Goal: Find specific page/section: Find specific page/section

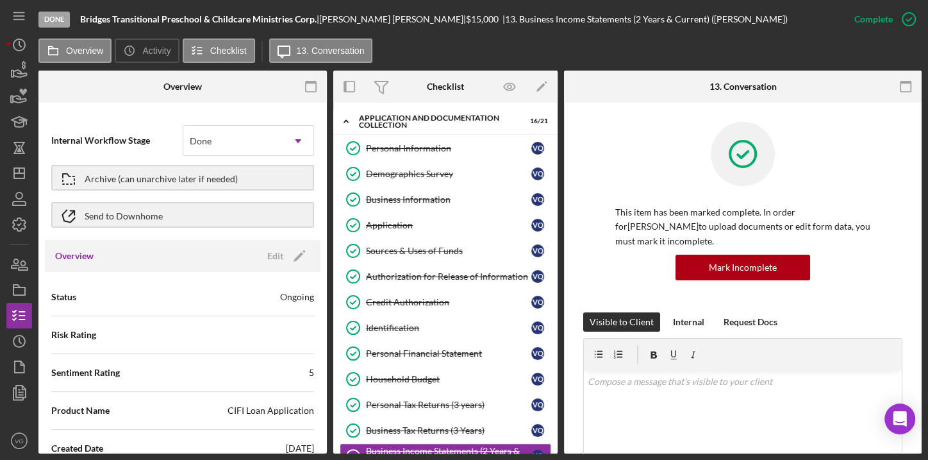
scroll to position [174, 0]
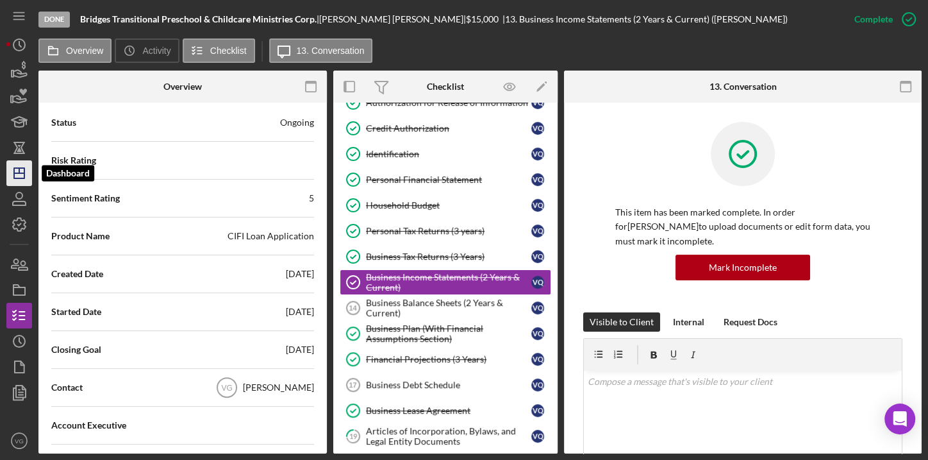
click at [18, 171] on icon "Icon/Dashboard" at bounding box center [19, 173] width 32 height 32
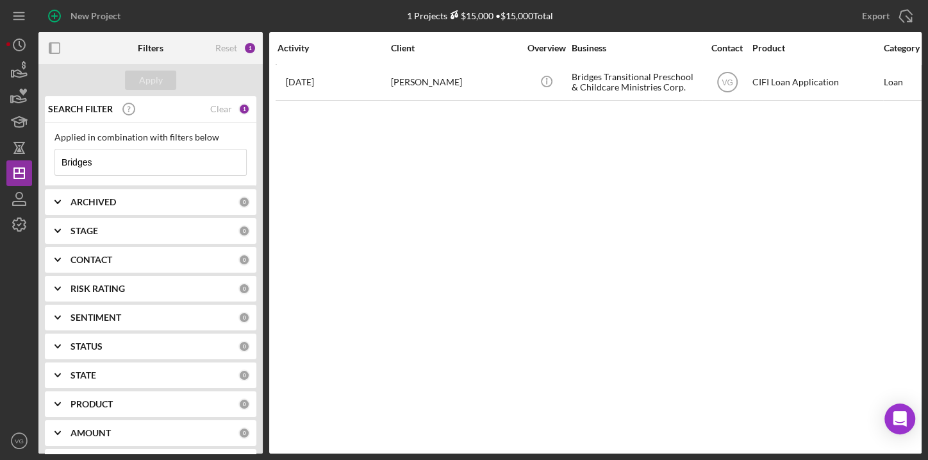
click at [140, 160] on input "Bridges" at bounding box center [150, 162] width 191 height 26
drag, startPoint x: 140, startPoint y: 160, endPoint x: 44, endPoint y: 155, distance: 96.3
click at [45, 155] on div "Applied in combination with filters below Bridges Icon/Menu Close" at bounding box center [151, 153] width 212 height 63
type input "[PERSON_NAME]"
click at [154, 78] on div "Apply" at bounding box center [151, 80] width 24 height 19
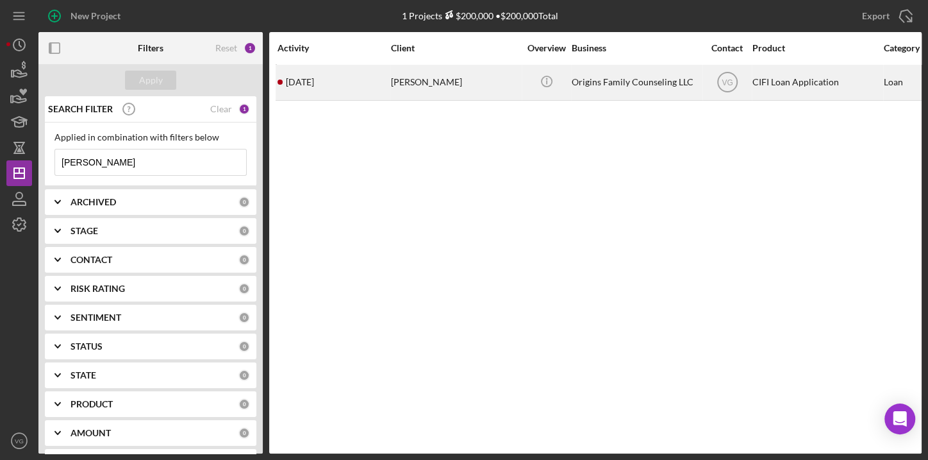
click at [420, 85] on div "[PERSON_NAME]" at bounding box center [455, 82] width 128 height 34
